Goal: Information Seeking & Learning: Learn about a topic

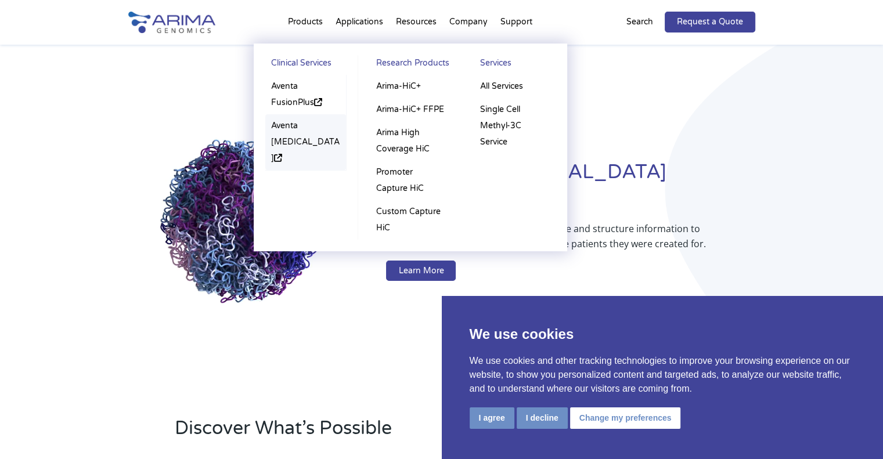
click at [293, 134] on link "Aventa [MEDICAL_DATA]" at bounding box center [305, 142] width 81 height 56
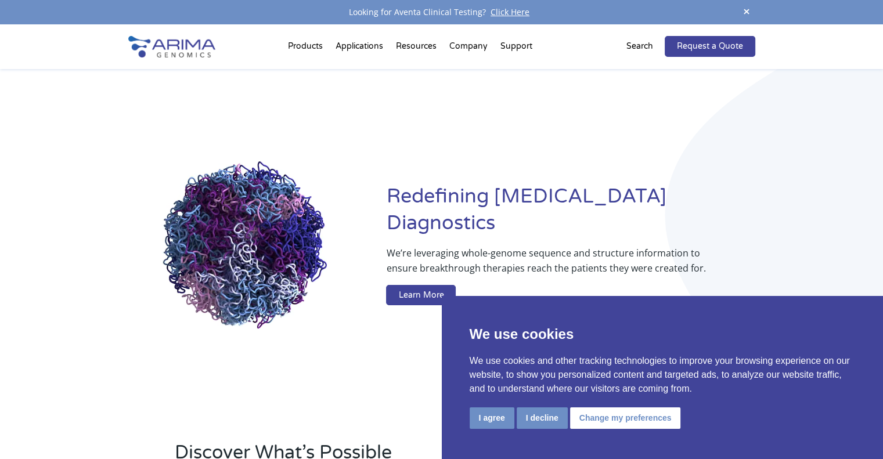
click at [218, 108] on div "Redefining Cancer Diagnostics We’re leveraging whole-genome sequence and struct…" at bounding box center [441, 247] width 627 height 356
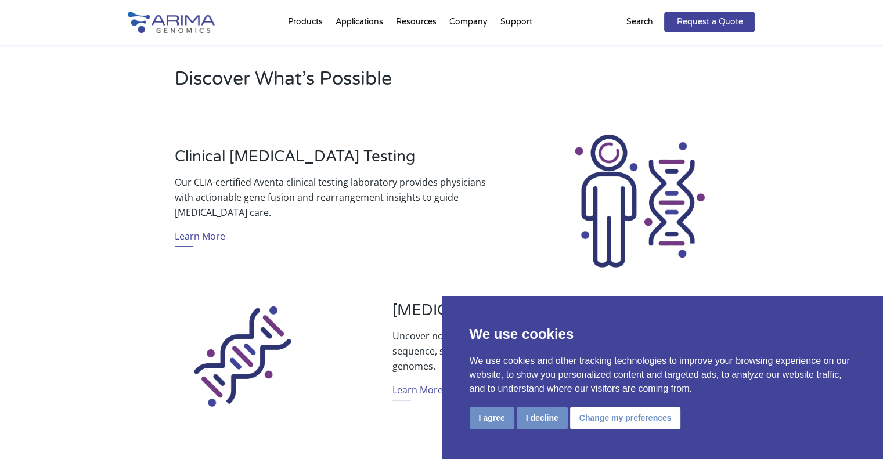
scroll to position [375, 0]
click at [537, 415] on button "I decline" at bounding box center [542, 418] width 51 height 21
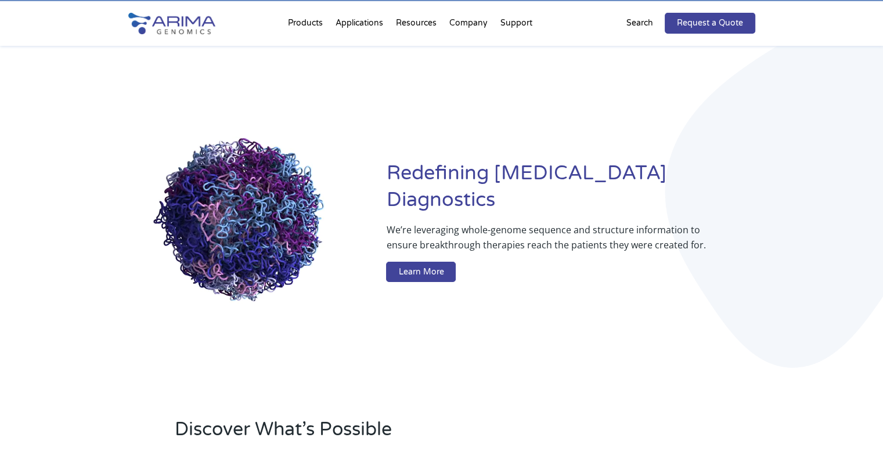
scroll to position [0, 0]
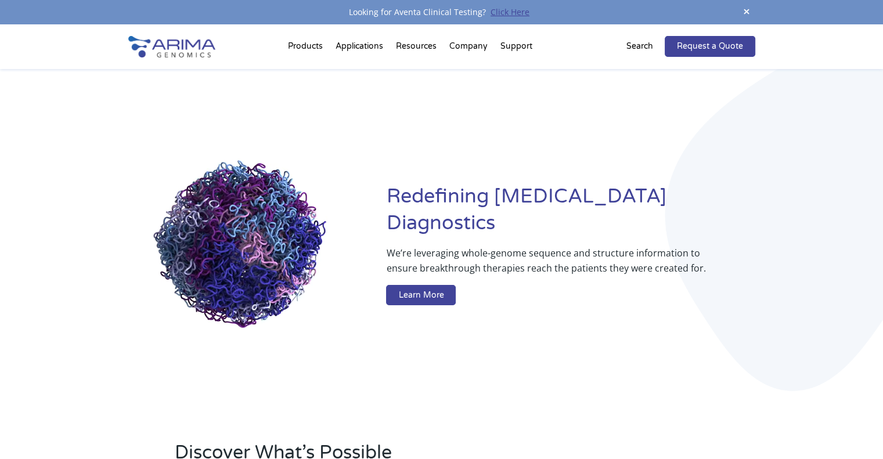
click at [506, 11] on link "Click Here" at bounding box center [510, 11] width 48 height 11
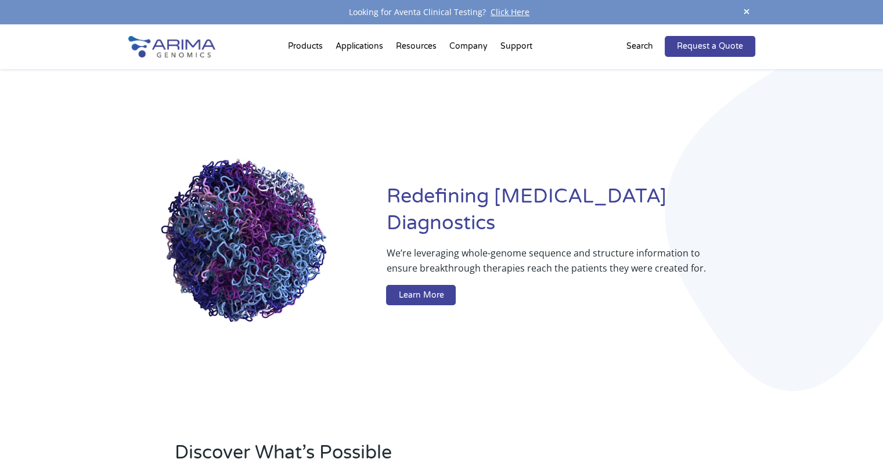
click at [107, 204] on div "Redefining Cancer Diagnostics We’re leveraging whole-genome sequence and struct…" at bounding box center [441, 247] width 883 height 356
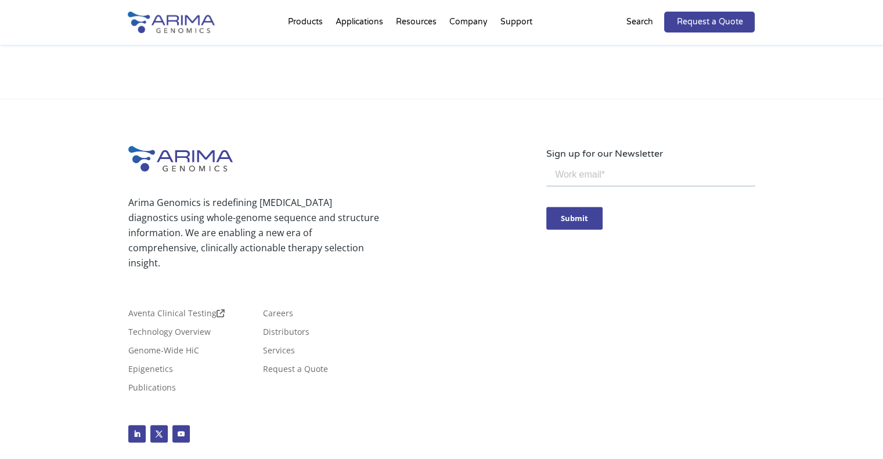
scroll to position [2800, 0]
